Goal: Task Accomplishment & Management: Use online tool/utility

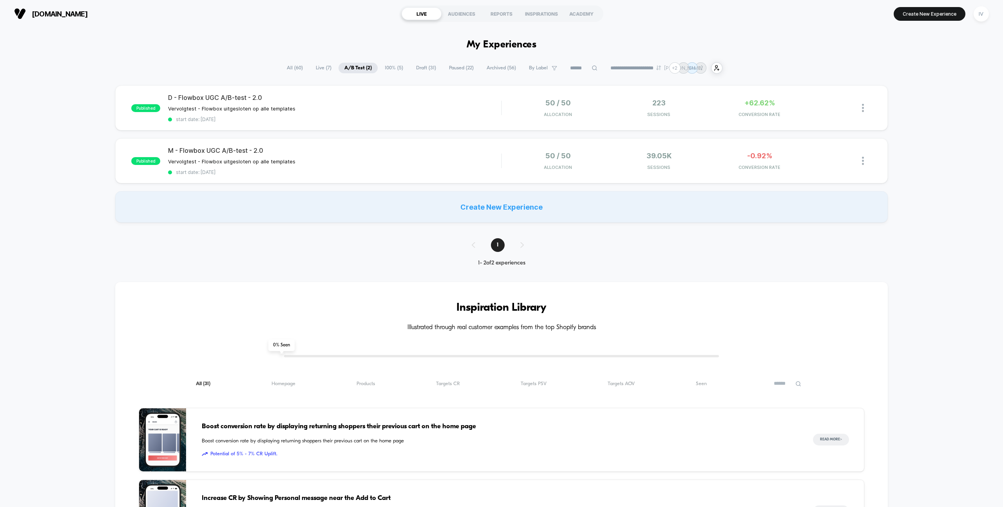
click at [422, 67] on span "Draft ( 31 )" at bounding box center [426, 68] width 32 height 11
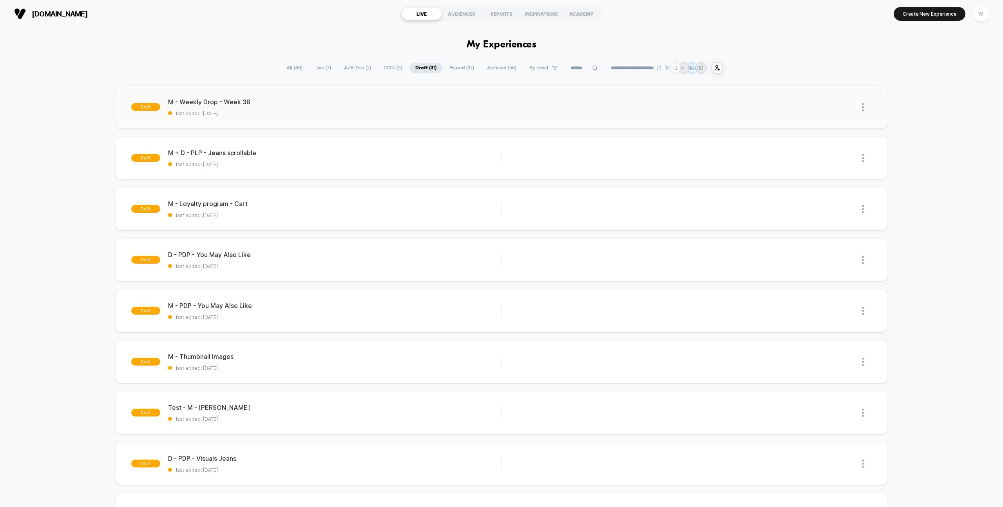
click at [272, 122] on div "draft M - Weekly Drop - Week 38 last edited: [DATE] Edit Duplicate Preview Start" at bounding box center [501, 106] width 772 height 43
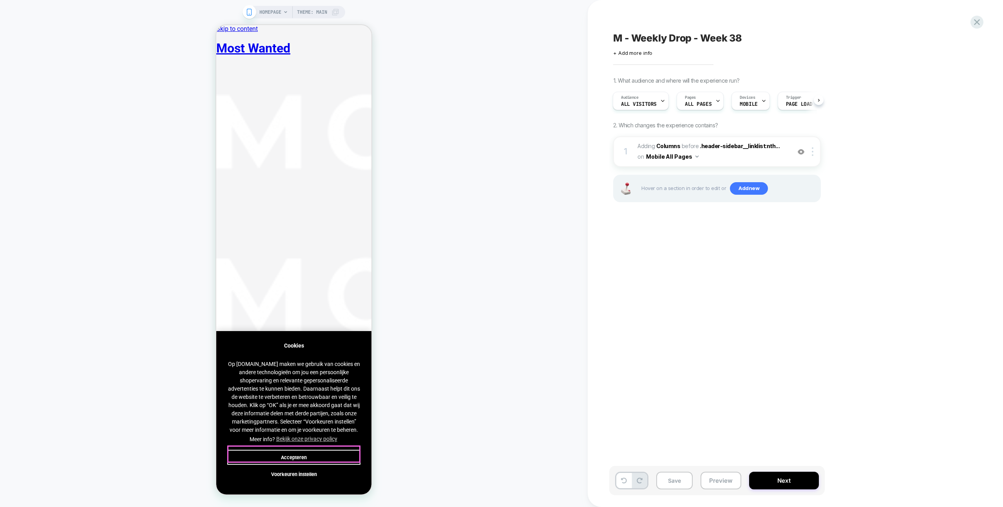
click at [323, 288] on button "Accepteren" at bounding box center [293, 457] width 133 height 15
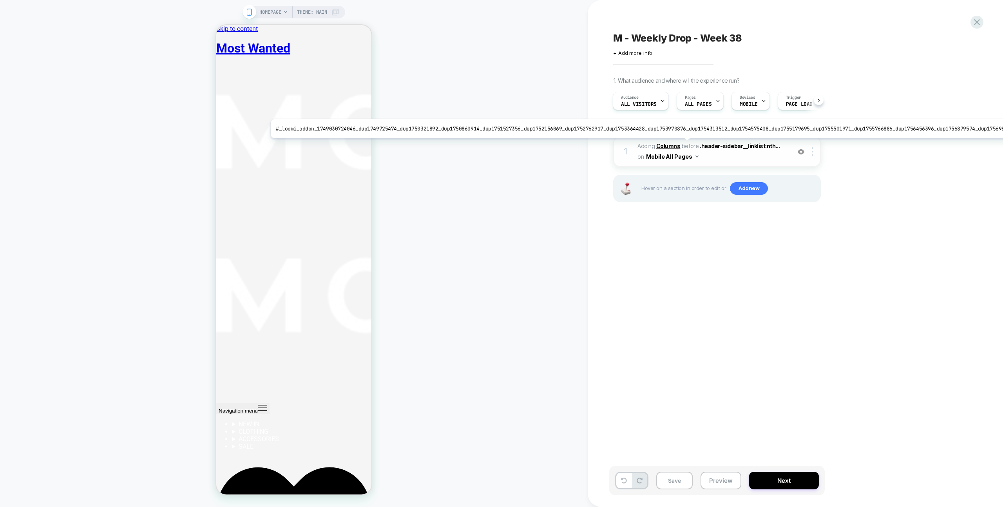
click at [592, 144] on b "Columns" at bounding box center [668, 146] width 24 height 7
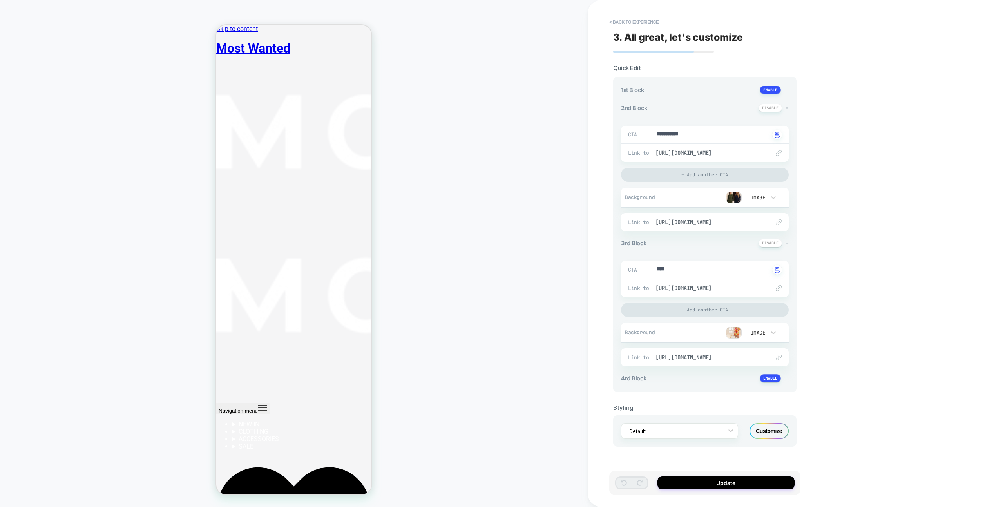
click at [592, 197] on img at bounding box center [734, 198] width 16 height 12
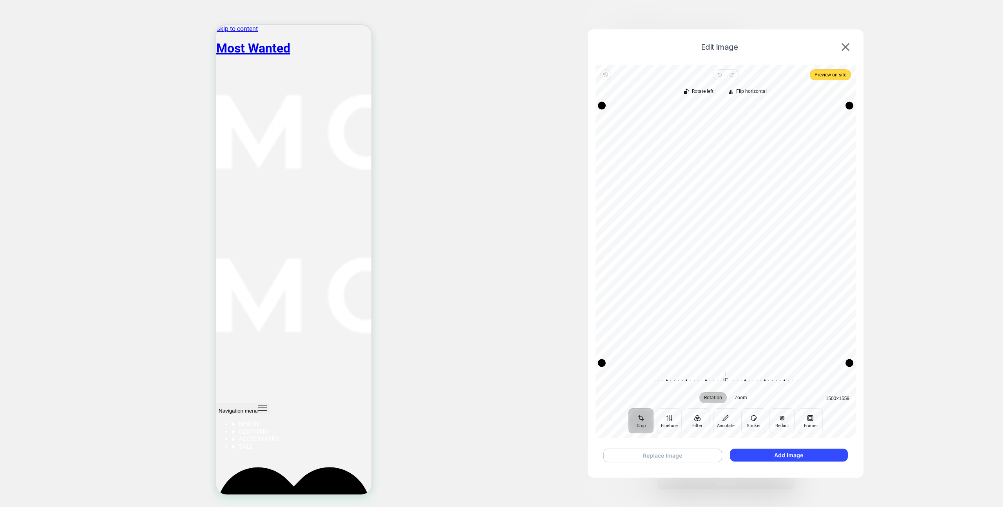
click at [592, 288] on button "Replace Image" at bounding box center [662, 456] width 119 height 14
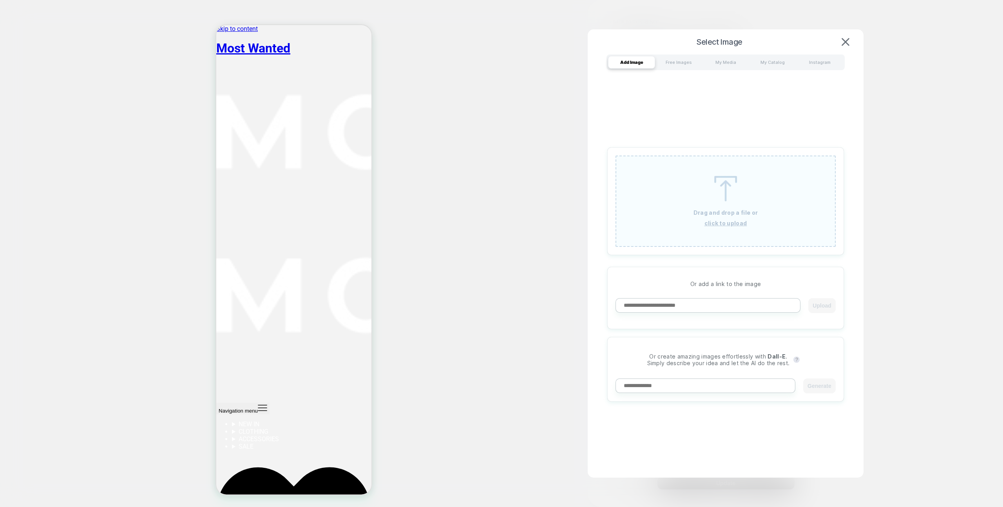
click at [592, 226] on u "click to upload" at bounding box center [725, 223] width 43 height 7
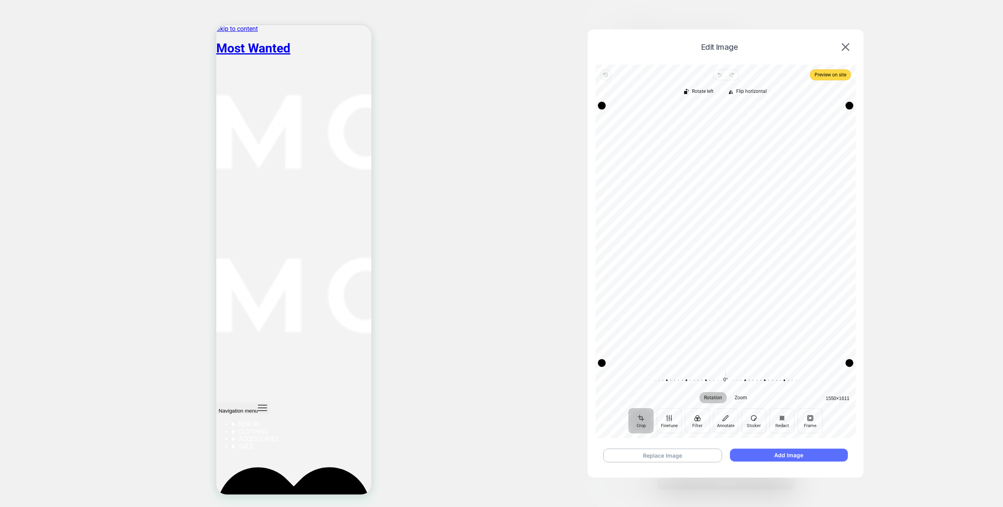
click at [592, 288] on button "Add Image" at bounding box center [789, 455] width 118 height 13
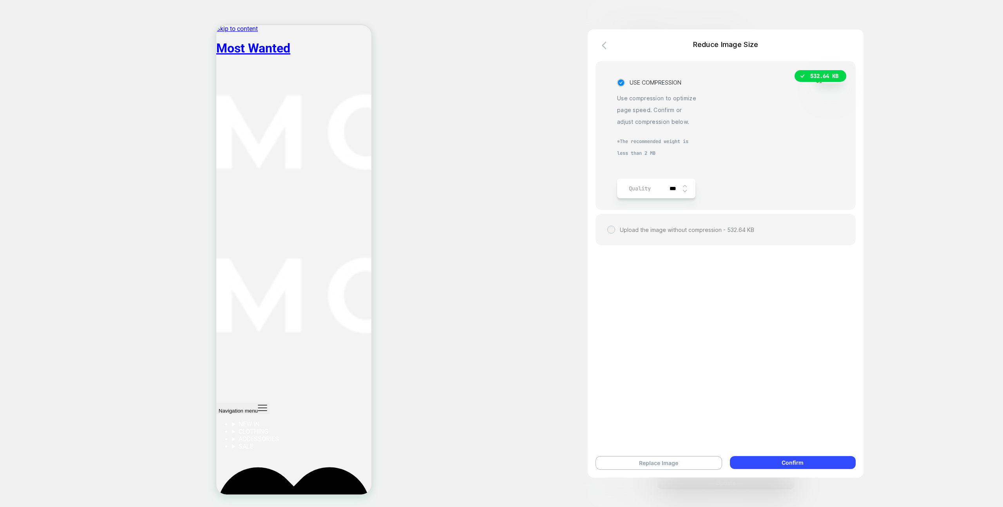
click at [592, 288] on div "Replace Image Confirm" at bounding box center [726, 462] width 276 height 29
click at [592, 288] on button "Confirm" at bounding box center [793, 462] width 126 height 13
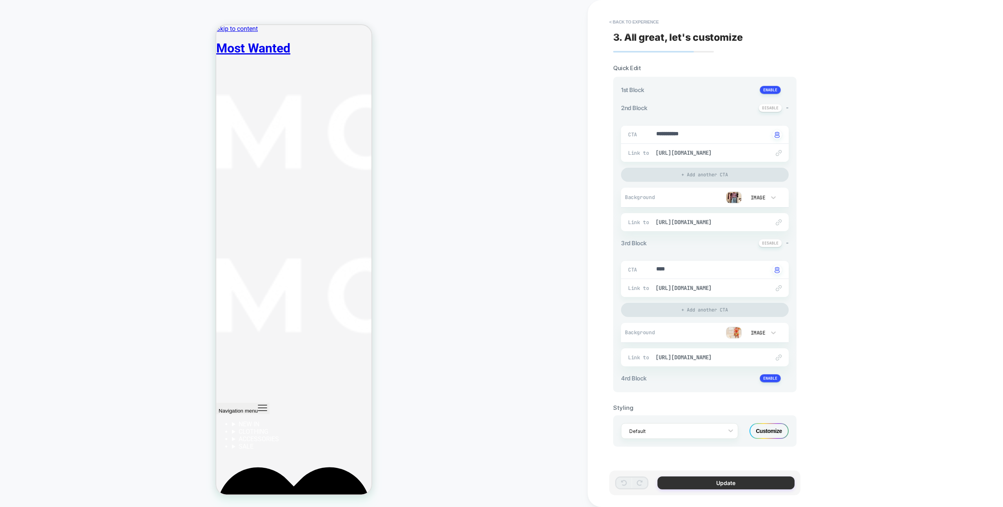
click at [592, 288] on button "Update" at bounding box center [725, 482] width 137 height 13
type textarea "*"
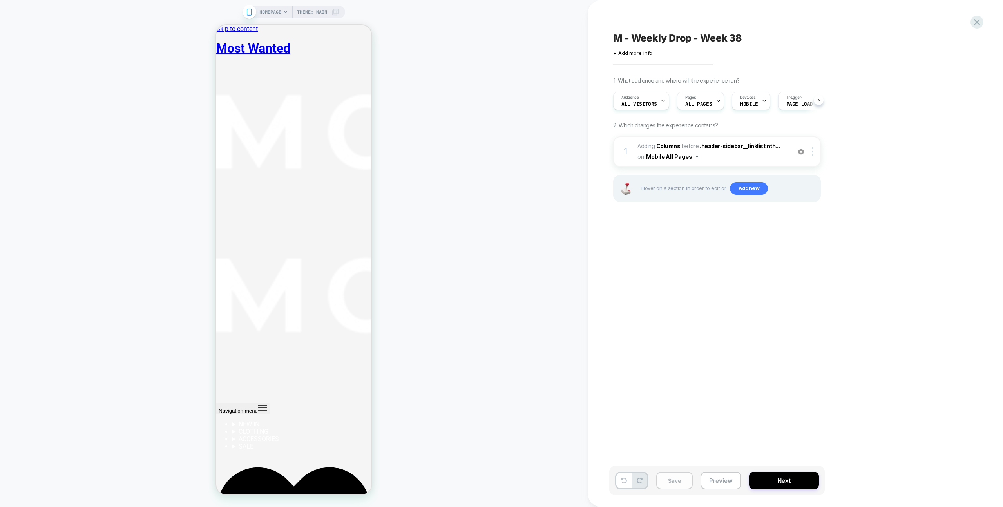
scroll to position [0, 0]
click at [592, 288] on button "Save" at bounding box center [674, 481] width 36 height 18
click at [592, 25] on icon at bounding box center [977, 22] width 11 height 11
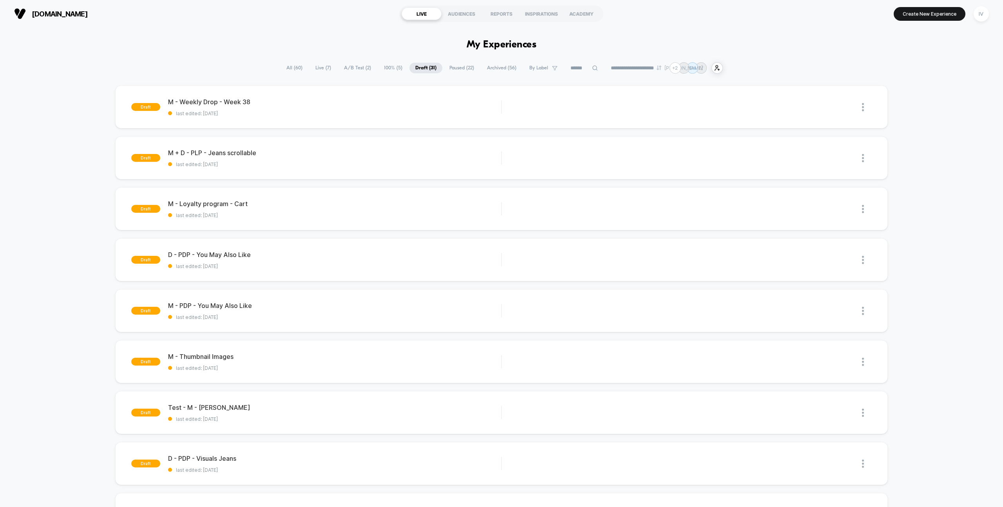
click at [385, 65] on span "100% ( 5 )" at bounding box center [393, 68] width 30 height 11
